Goal: Download file/media

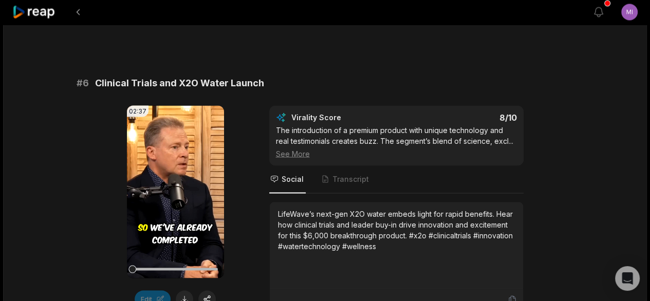
scroll to position [1648, 0]
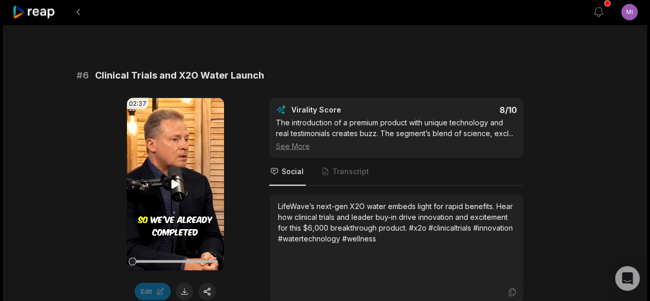
click at [174, 180] on icon at bounding box center [176, 184] width 8 height 9
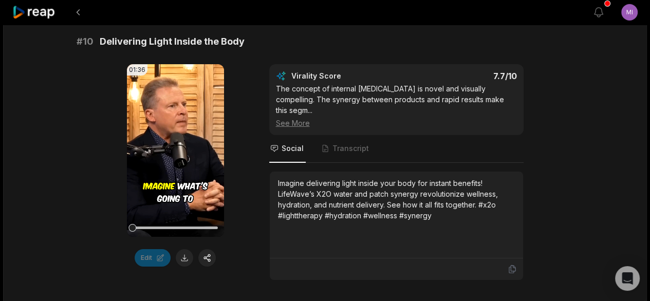
scroll to position [2882, 0]
click at [132, 224] on div at bounding box center [133, 228] width 8 height 8
click at [166, 168] on video "Your browser does not support mp4 format." at bounding box center [175, 150] width 97 height 173
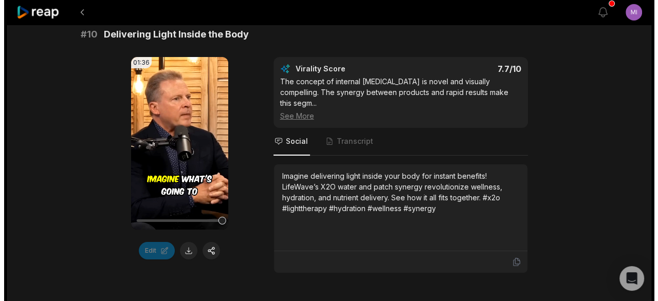
scroll to position [2891, 0]
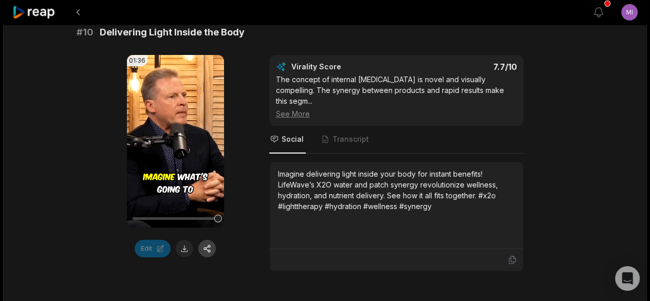
click at [201, 243] on button "button" at bounding box center [206, 248] width 17 height 17
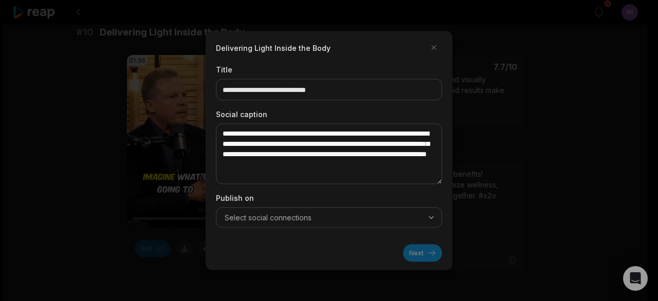
click at [287, 221] on span "Select social connections" at bounding box center [268, 218] width 87 height 10
click at [163, 241] on div at bounding box center [329, 150] width 658 height 301
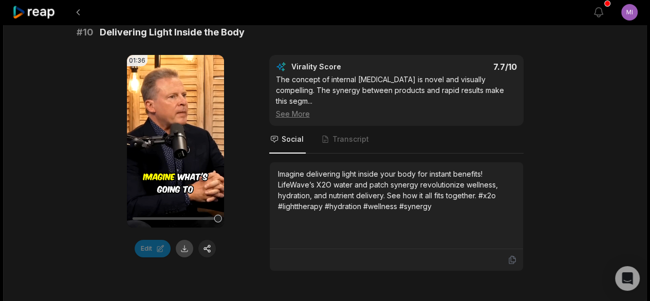
click at [183, 243] on button at bounding box center [184, 248] width 17 height 17
drag, startPoint x: 218, startPoint y: 214, endPoint x: 128, endPoint y: 217, distance: 90.0
click at [128, 217] on div "01:36 Your browser does not support mp4 format." at bounding box center [175, 141] width 97 height 173
click at [143, 192] on video "Your browser does not support mp4 format." at bounding box center [175, 141] width 97 height 173
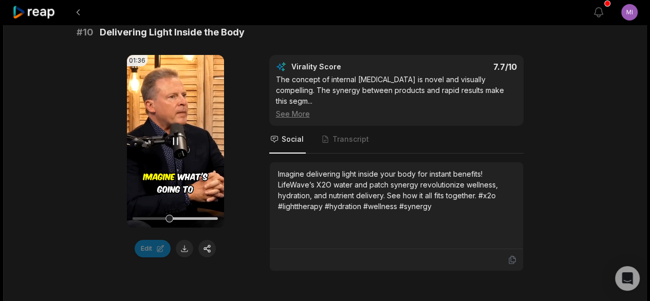
click at [170, 215] on div at bounding box center [170, 219] width 8 height 8
click at [175, 185] on video "Your browser does not support mp4 format." at bounding box center [175, 141] width 97 height 173
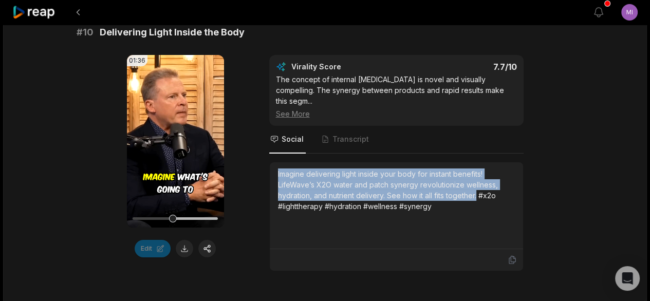
drag, startPoint x: 278, startPoint y: 155, endPoint x: 477, endPoint y: 178, distance: 200.7
click at [477, 178] on div "Imagine delivering light inside your body for instant benefits! LifeWave’s X2O …" at bounding box center [396, 190] width 237 height 43
copy div "Imagine delivering light inside your body for instant benefits! LifeWave’s X2O …"
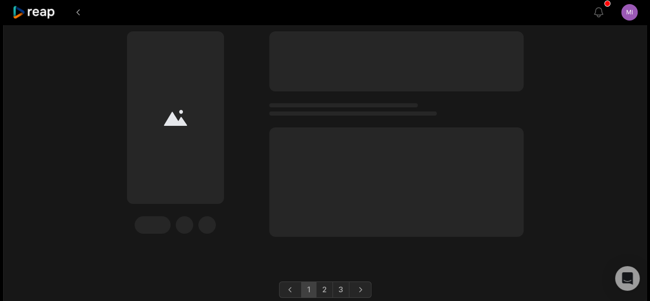
scroll to position [3242, 0]
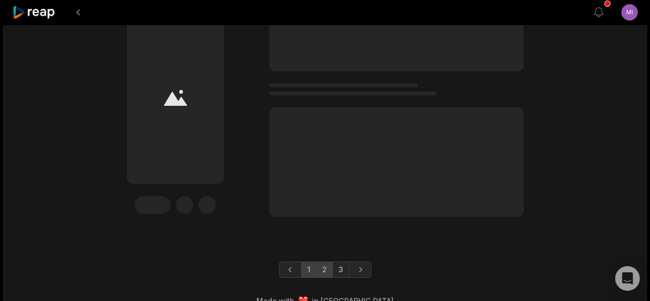
click at [322, 262] on link "2" at bounding box center [324, 270] width 17 height 16
